Goal: Information Seeking & Learning: Learn about a topic

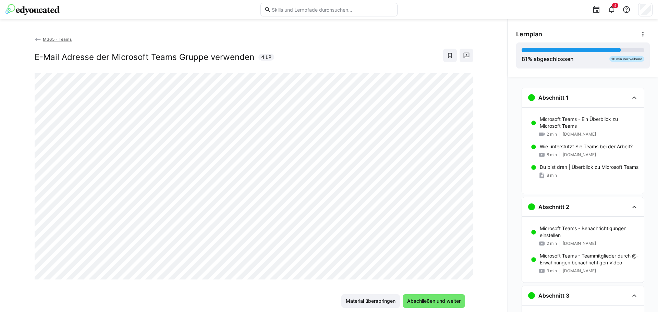
scroll to position [279, 0]
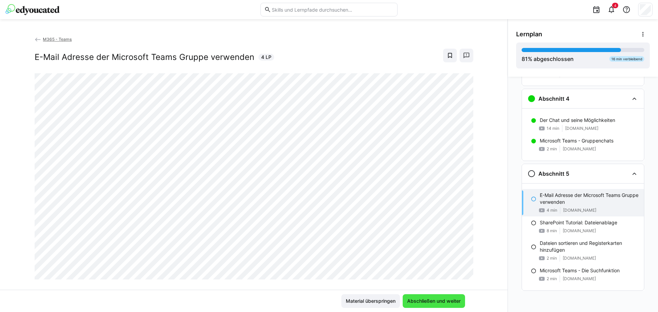
click at [424, 300] on span "Abschließen und weiter" at bounding box center [434, 301] width 56 height 7
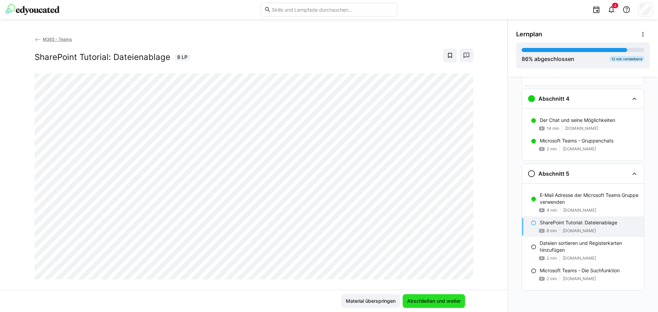
click at [428, 301] on span "Abschließen und weiter" at bounding box center [434, 301] width 56 height 7
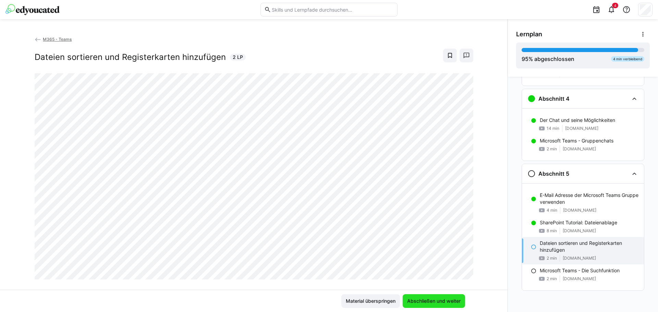
click at [443, 302] on span "Abschließen und weiter" at bounding box center [434, 301] width 56 height 7
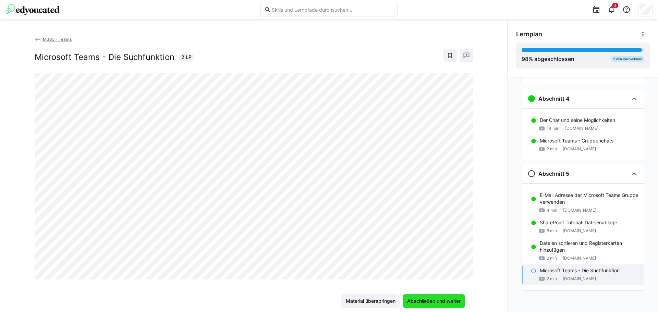
click at [444, 299] on span "Abschließen und weiter" at bounding box center [434, 301] width 56 height 7
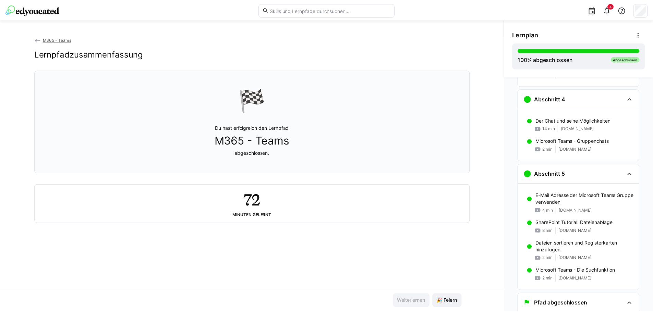
scroll to position [302, 0]
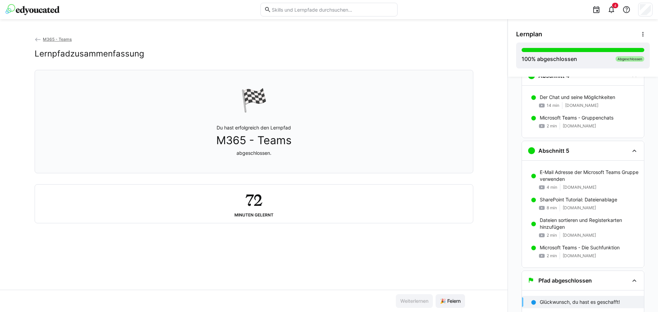
click at [54, 39] on span "M365 - Teams" at bounding box center [57, 39] width 29 height 5
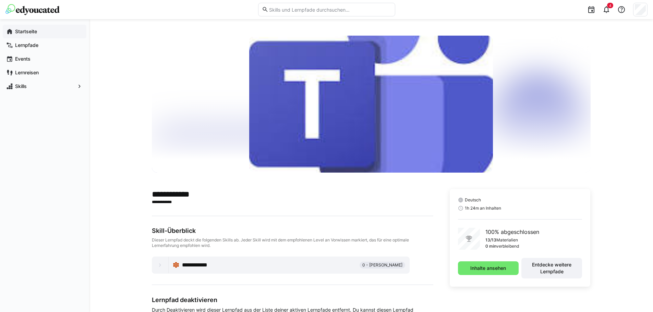
click at [0, 0] on app-navigation-label "Startseite" at bounding box center [0, 0] width 0 height 0
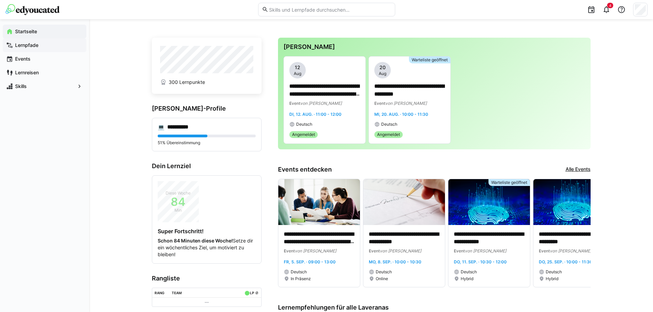
click at [14, 45] on span "Lernpfade" at bounding box center [48, 45] width 69 height 7
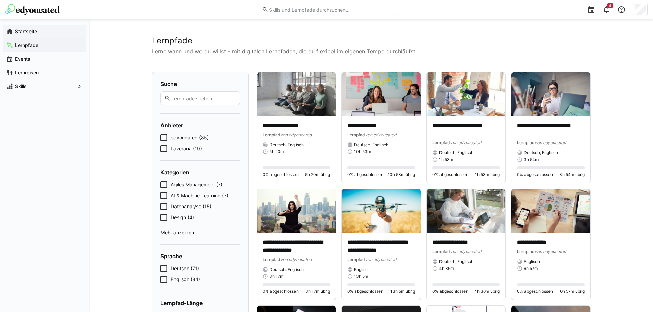
click at [33, 35] on span "Startseite" at bounding box center [48, 31] width 69 height 7
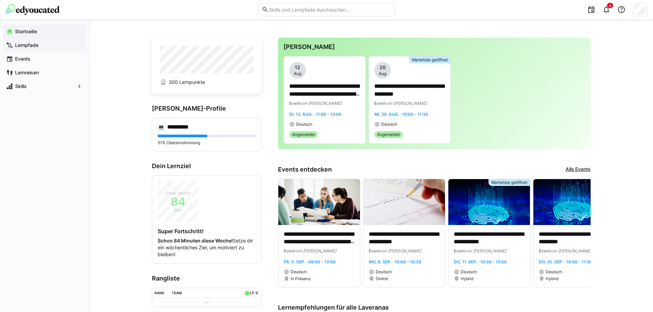
click at [0, 0] on app-navigation-label "Lernpfade" at bounding box center [0, 0] width 0 height 0
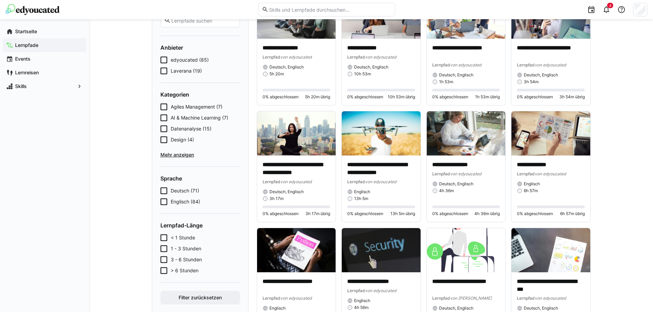
scroll to position [69, 0]
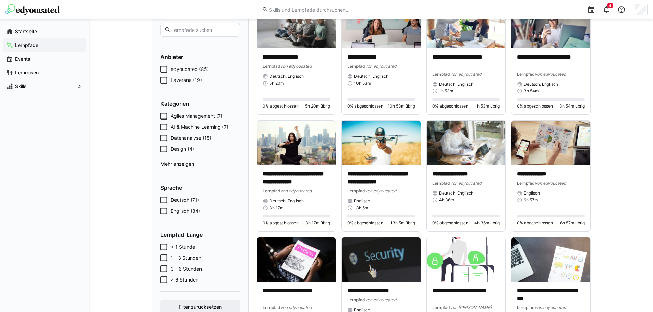
click at [175, 164] on span "Mehr anzeigen" at bounding box center [200, 164] width 80 height 7
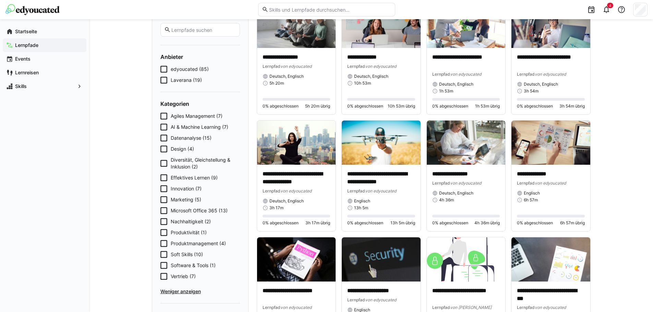
scroll to position [103, 0]
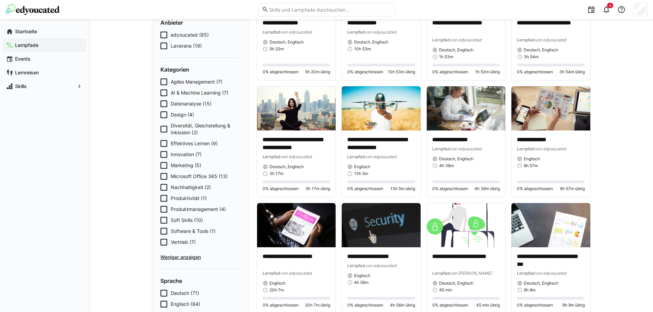
click at [167, 177] on eds-checkbox "Microsoft Office 365 (13)" at bounding box center [200, 176] width 80 height 7
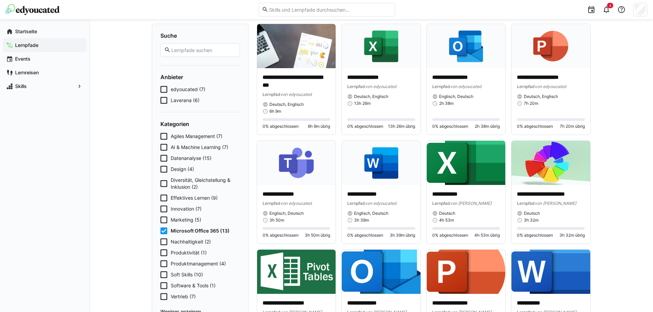
scroll to position [69, 0]
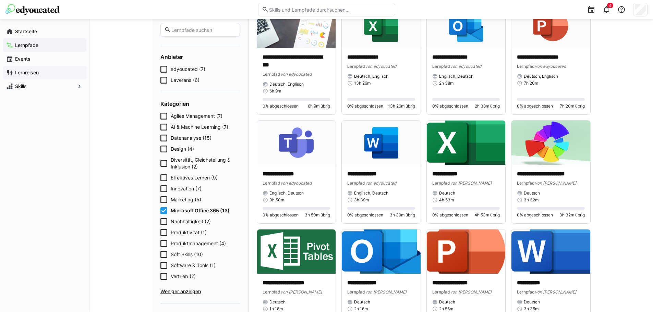
click at [40, 73] on span "Lernreisen" at bounding box center [48, 72] width 69 height 7
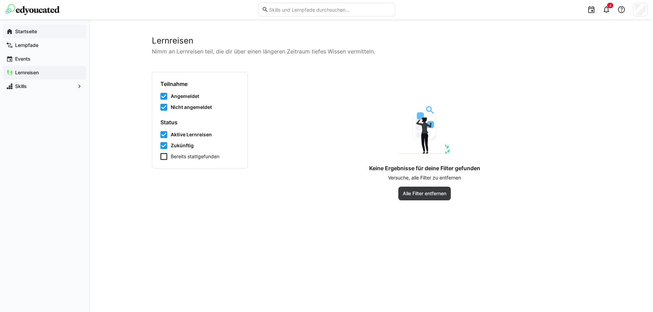
click at [0, 0] on app-navigation-label "Startseite" at bounding box center [0, 0] width 0 height 0
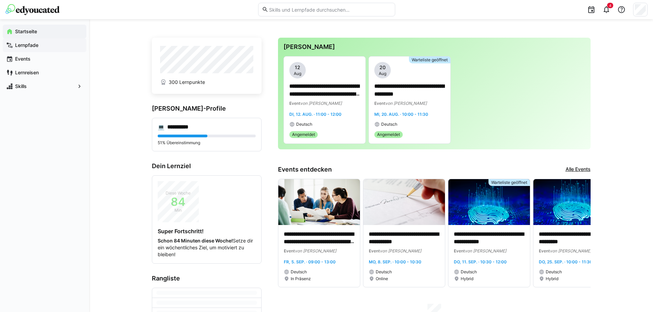
click at [0, 0] on app-navigation-label "Lernpfade" at bounding box center [0, 0] width 0 height 0
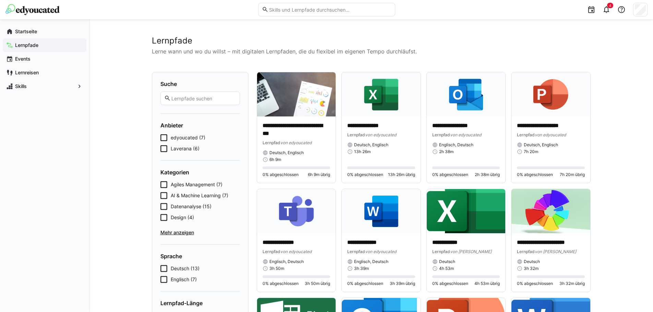
click at [189, 136] on span "edyoucated (7)" at bounding box center [188, 137] width 35 height 7
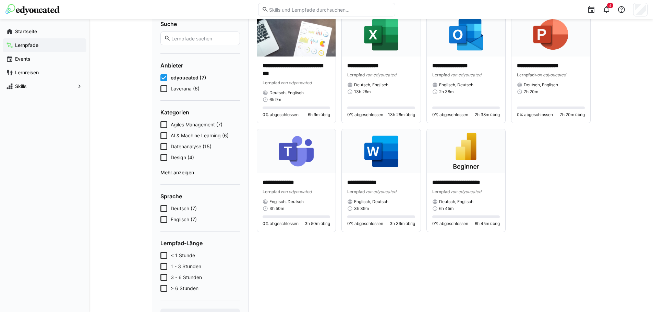
scroll to position [27, 0]
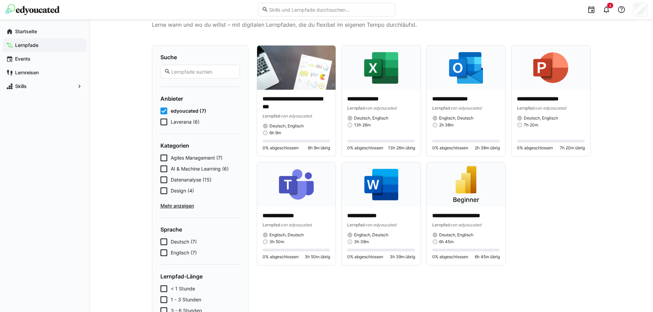
click at [163, 110] on icon at bounding box center [163, 111] width 7 height 7
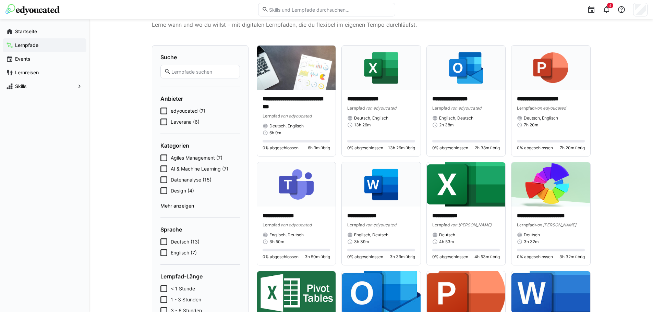
click at [183, 68] on eds-input at bounding box center [200, 72] width 80 height 14
click at [184, 69] on input "text" at bounding box center [203, 72] width 65 height 6
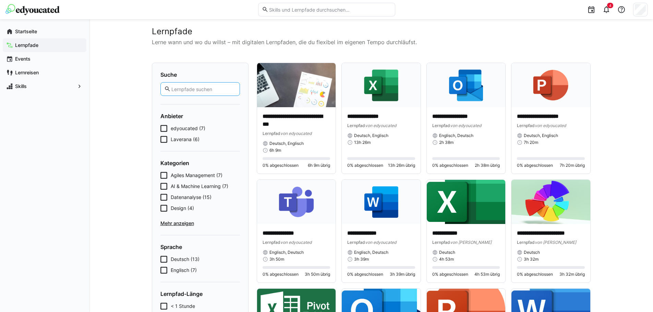
scroll to position [0, 0]
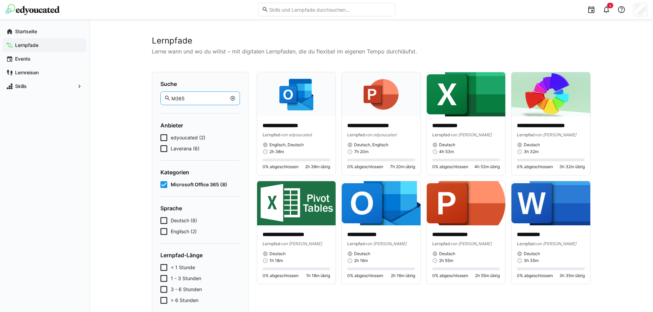
type input "M365"
click at [165, 137] on icon at bounding box center [163, 137] width 7 height 7
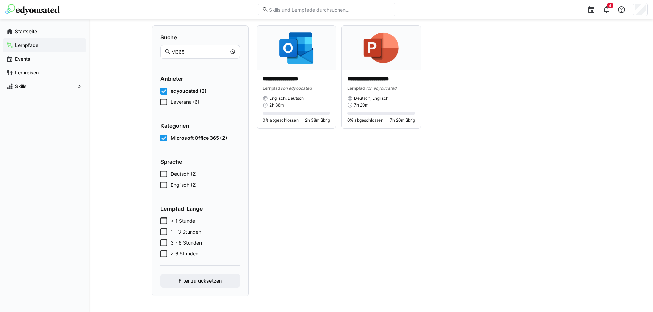
scroll to position [47, 0]
click at [236, 52] on eds-input "M365" at bounding box center [200, 51] width 80 height 14
click at [233, 50] on eds-icon at bounding box center [232, 50] width 5 height 5
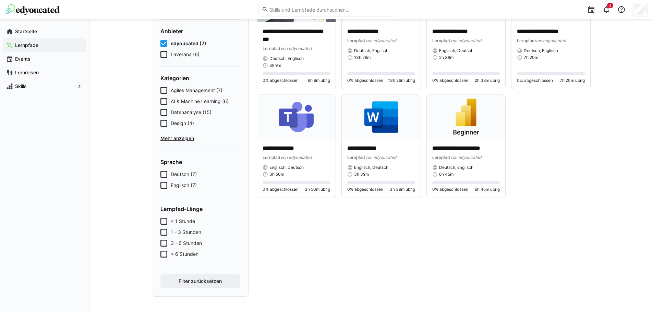
scroll to position [95, 0]
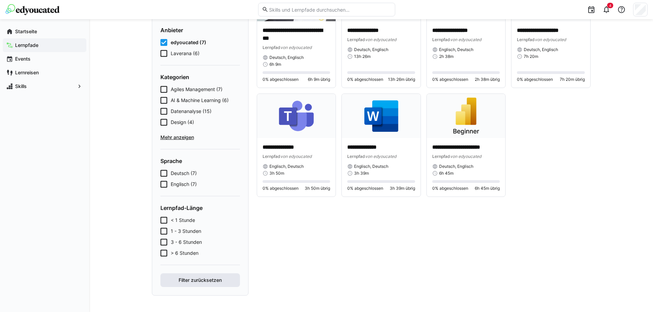
click at [199, 283] on span "Filter zurücksetzen" at bounding box center [200, 280] width 45 height 7
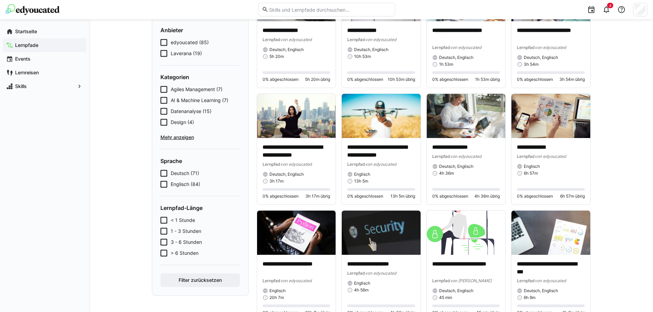
click at [161, 137] on span "Mehr anzeigen" at bounding box center [200, 137] width 80 height 7
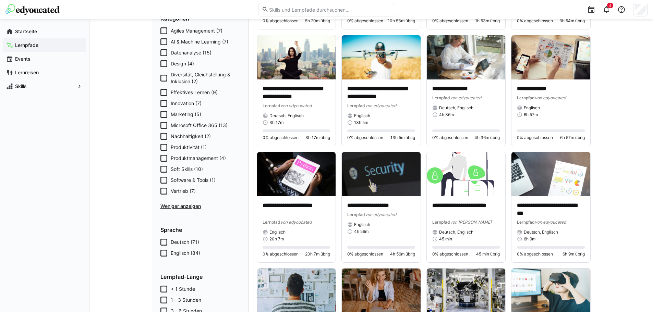
scroll to position [164, 0]
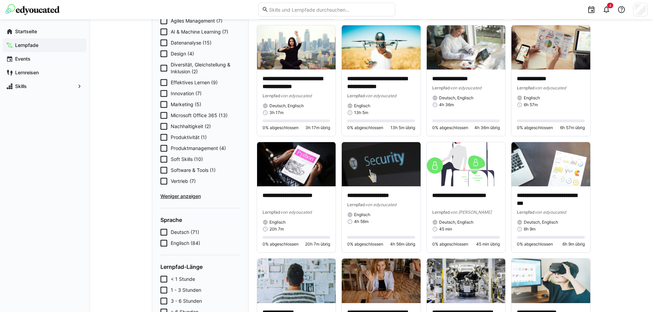
click at [191, 113] on span "Microsoft Office 365 (13)" at bounding box center [199, 115] width 57 height 7
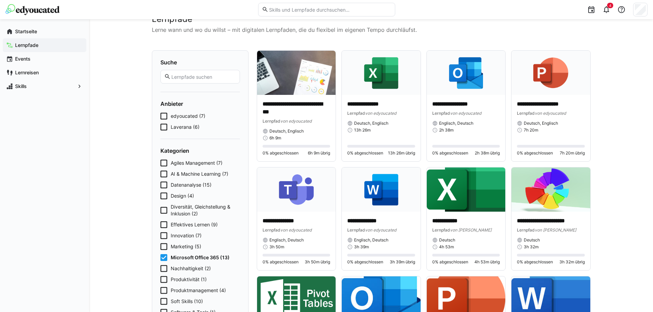
scroll to position [0, 0]
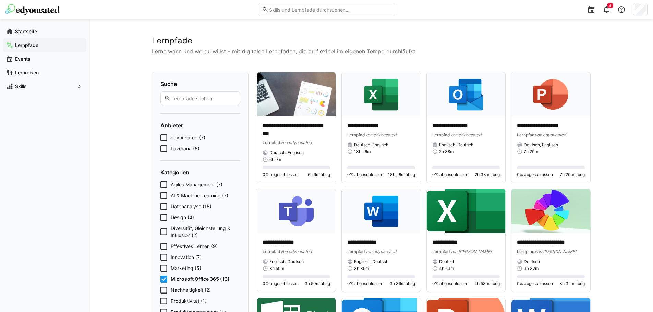
click at [177, 278] on span "Microsoft Office 365 (13)" at bounding box center [200, 279] width 59 height 7
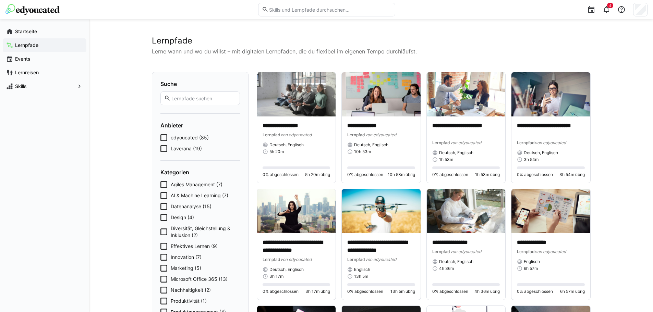
click at [165, 148] on icon at bounding box center [163, 148] width 7 height 7
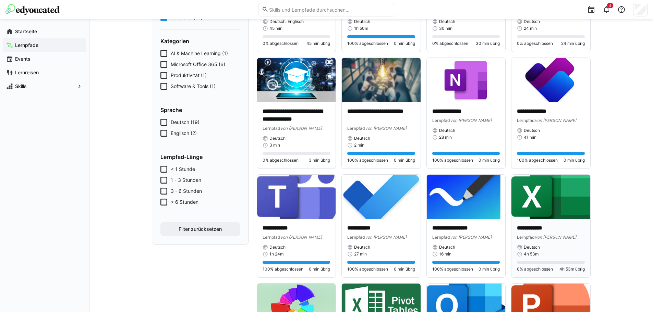
scroll to position [99, 0]
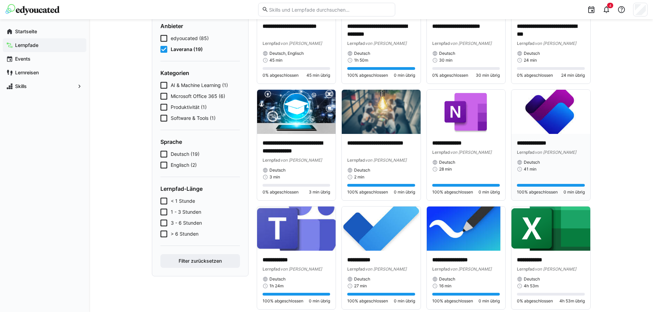
click at [531, 145] on p "**********" at bounding box center [551, 144] width 68 height 8
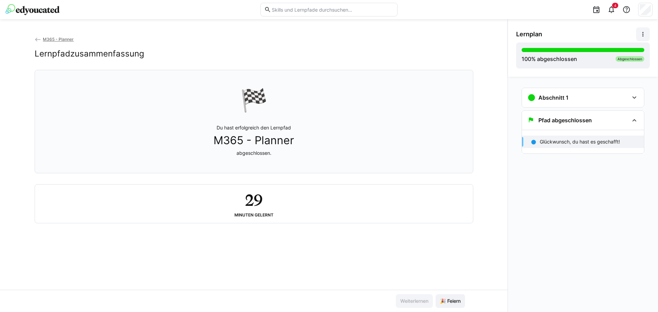
click at [644, 35] on eds-icon at bounding box center [643, 34] width 7 height 7
click at [612, 56] on div "Details ansehen" at bounding box center [620, 52] width 50 height 7
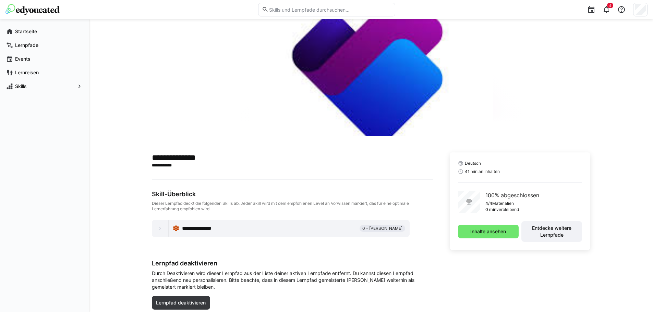
scroll to position [25, 0]
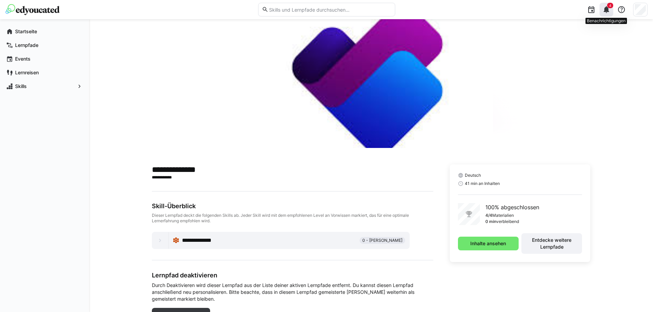
click at [604, 13] on eds-icon at bounding box center [606, 9] width 8 height 8
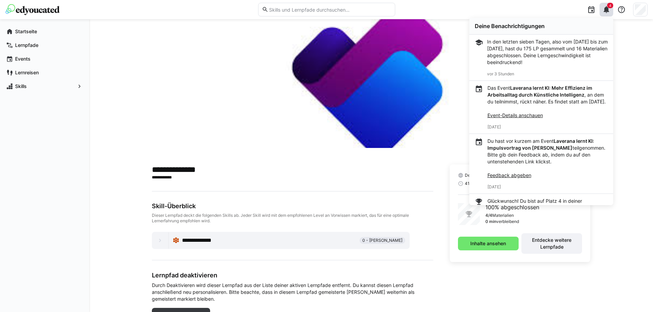
click at [632, 117] on div "**********" at bounding box center [371, 171] width 564 height 352
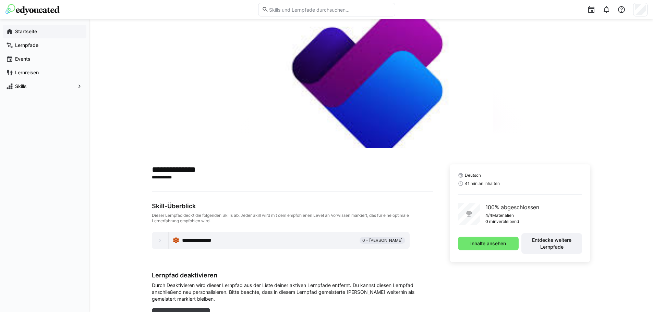
click at [14, 33] on div "Startseite" at bounding box center [45, 32] width 84 height 14
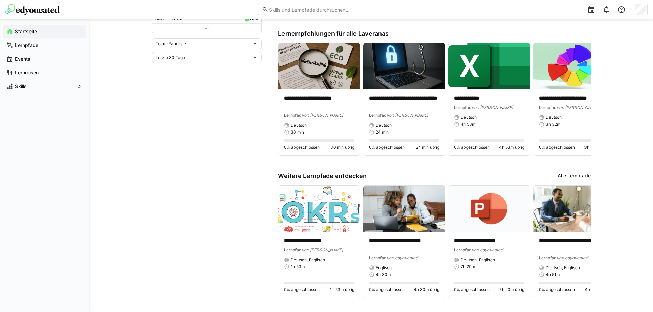
scroll to position [286, 0]
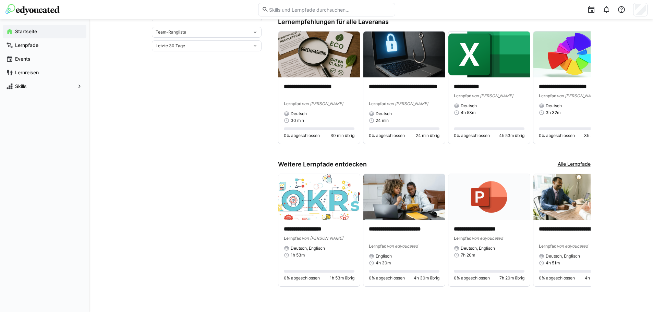
click at [570, 165] on link "Alle Lernpfade" at bounding box center [574, 165] width 33 height 8
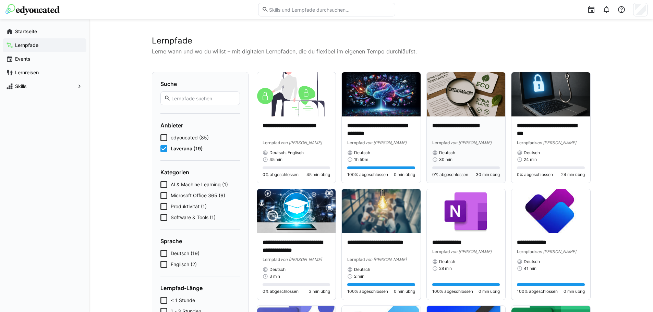
click at [454, 127] on p "**********" at bounding box center [466, 130] width 68 height 16
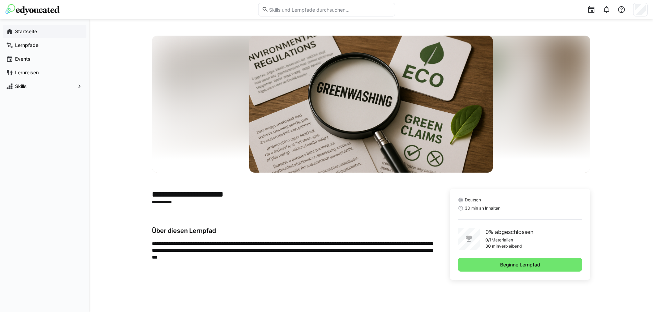
click at [0, 0] on app-navigation-label "Startseite" at bounding box center [0, 0] width 0 height 0
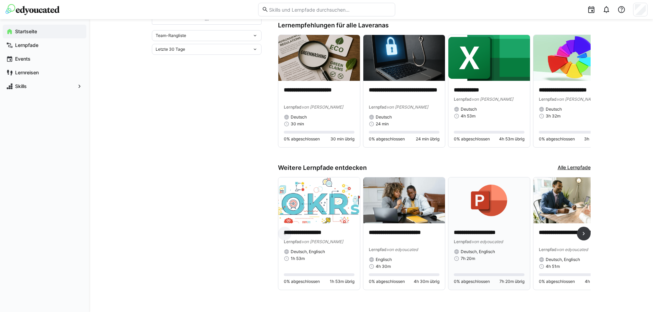
scroll to position [286, 0]
